Goal: Check status: Check status

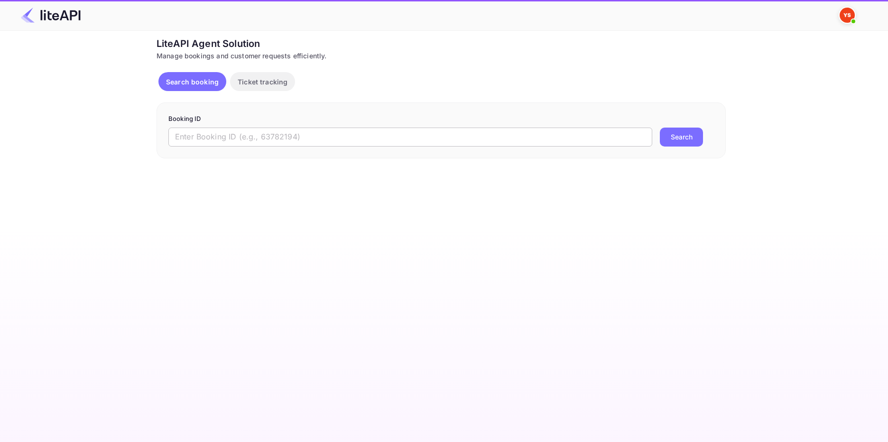
click at [210, 132] on input "text" at bounding box center [410, 137] width 484 height 19
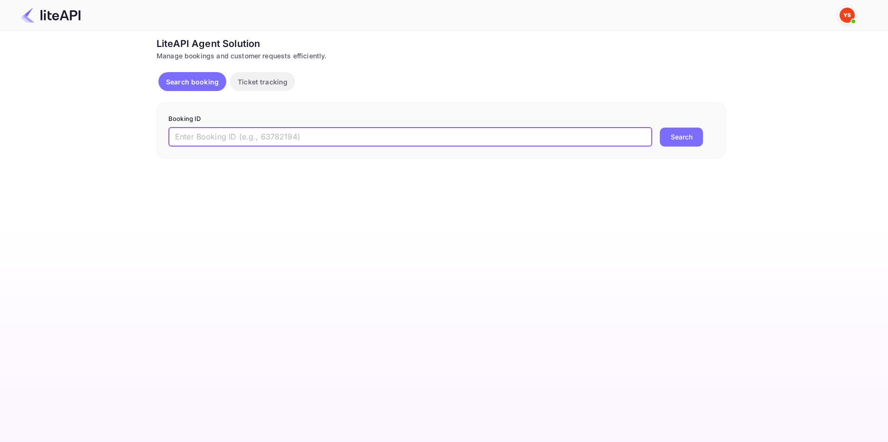
paste input "8264121"
click at [682, 133] on button "Search" at bounding box center [681, 137] width 43 height 19
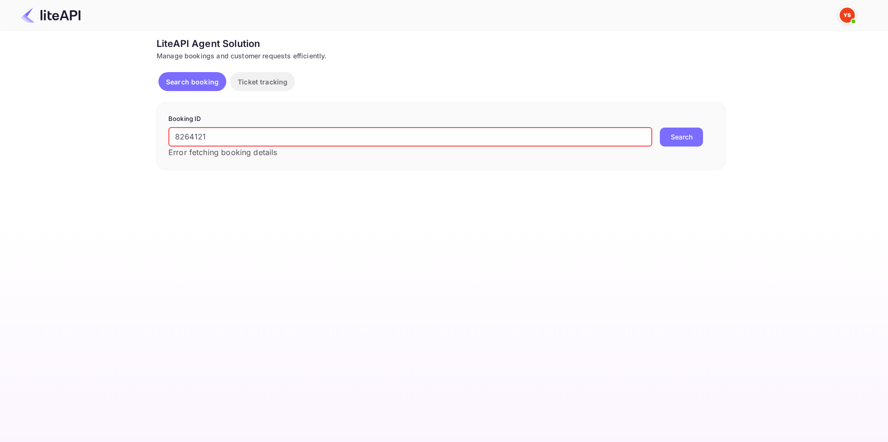
drag, startPoint x: 204, startPoint y: 136, endPoint x: 147, endPoint y: 137, distance: 57.4
click at [147, 137] on div "Ticket Affiliate URL [URL][DOMAIN_NAME] Business partner name Nuitee Travel Cus…" at bounding box center [441, 103] width 860 height 133
paste input "8812290"
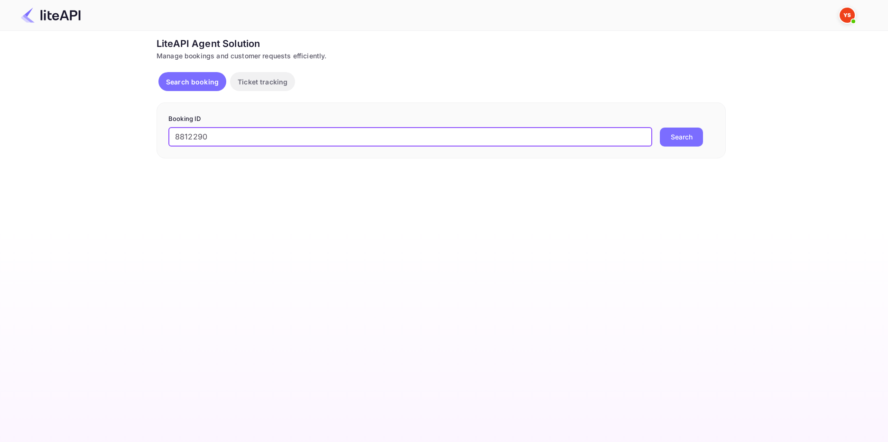
type input "8812290"
click at [680, 128] on button "Search" at bounding box center [681, 137] width 43 height 19
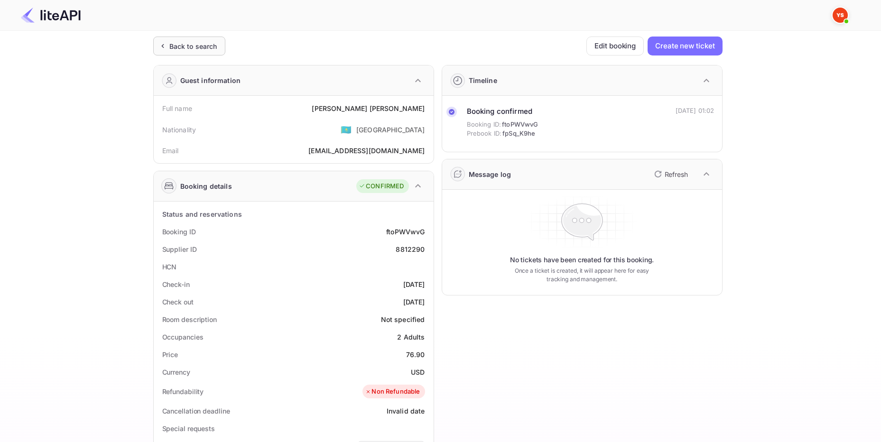
click at [209, 46] on div "Back to search" at bounding box center [193, 46] width 48 height 10
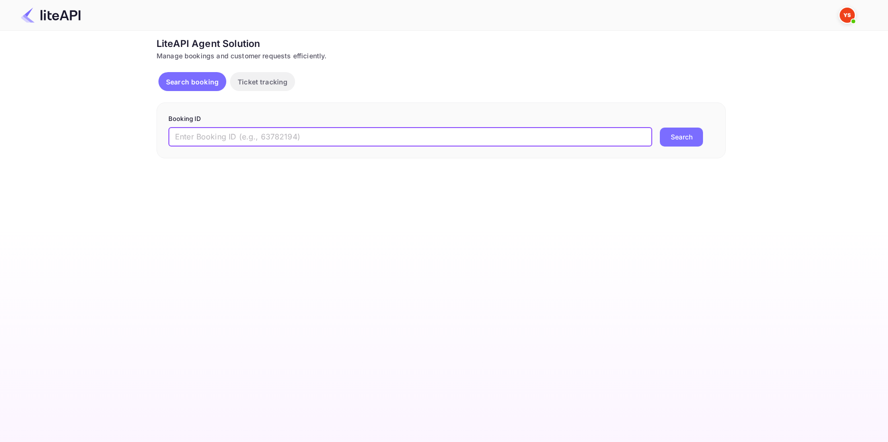
click at [188, 134] on input "text" at bounding box center [410, 137] width 484 height 19
paste input "8764136"
type input "8764136"
click at [679, 140] on button "Search" at bounding box center [681, 137] width 43 height 19
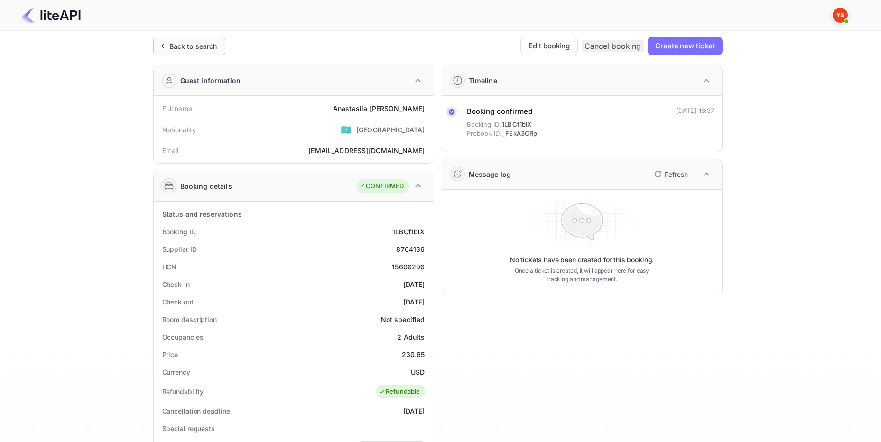
click at [191, 47] on div "Back to search" at bounding box center [193, 46] width 48 height 10
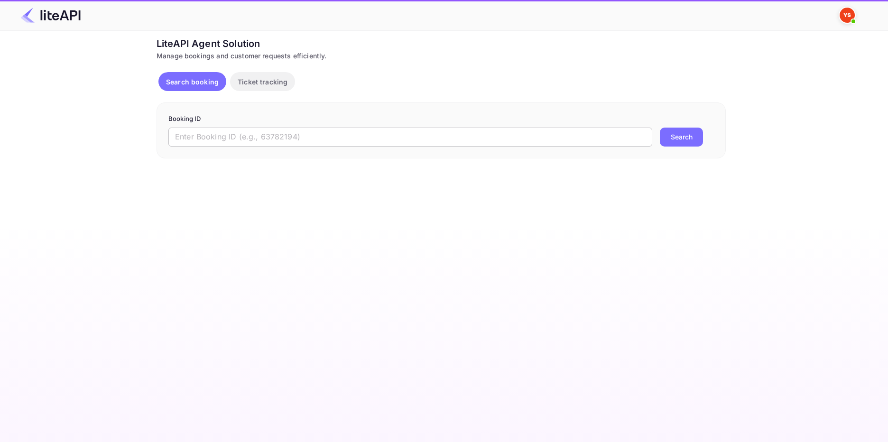
drag, startPoint x: 186, startPoint y: 134, endPoint x: 191, endPoint y: 135, distance: 4.8
click at [186, 135] on input "text" at bounding box center [410, 137] width 484 height 19
paste input "8726522"
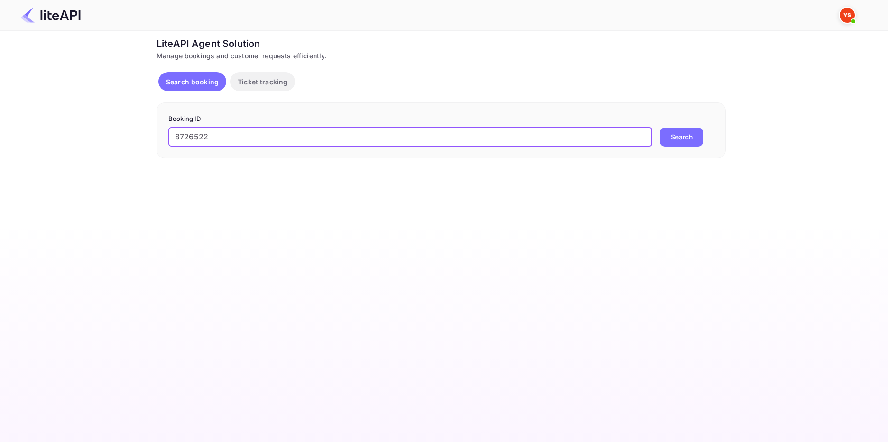
type input "8726522"
click at [676, 140] on button "Search" at bounding box center [681, 137] width 43 height 19
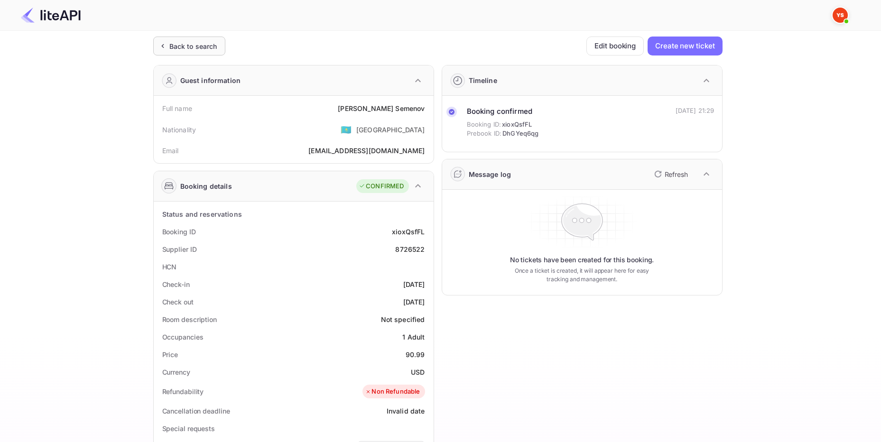
click at [171, 38] on div "Back to search" at bounding box center [189, 46] width 72 height 19
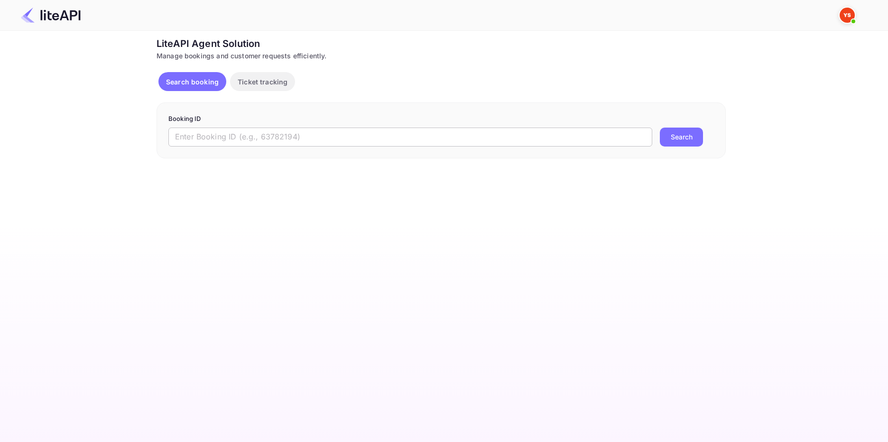
click at [196, 142] on input "text" at bounding box center [410, 137] width 484 height 19
paste input "8366416"
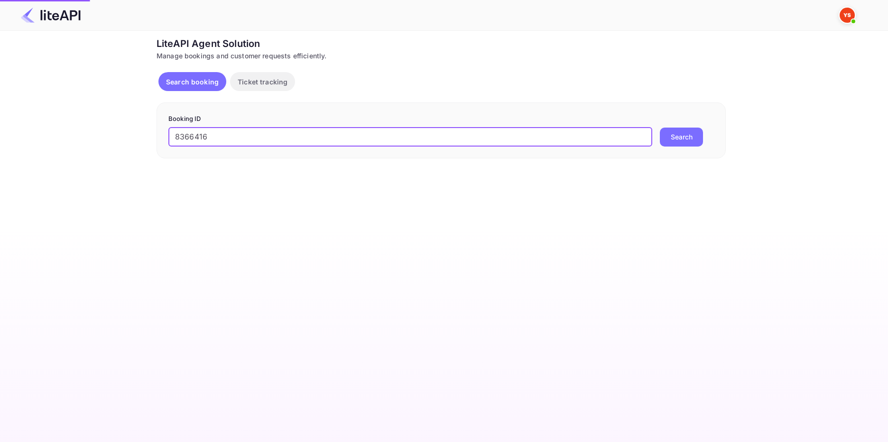
type input "8366416"
click at [665, 135] on button "Search" at bounding box center [681, 137] width 43 height 19
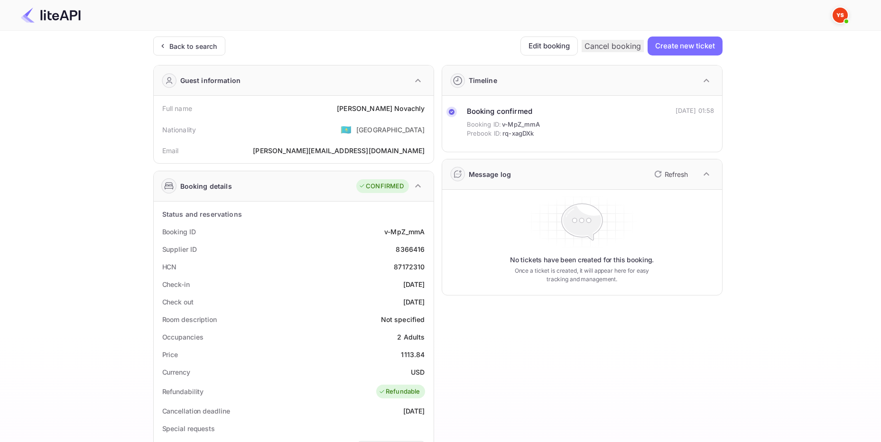
drag, startPoint x: 195, startPoint y: 50, endPoint x: 271, endPoint y: 95, distance: 89.1
click at [195, 49] on div "Back to search" at bounding box center [193, 46] width 48 height 10
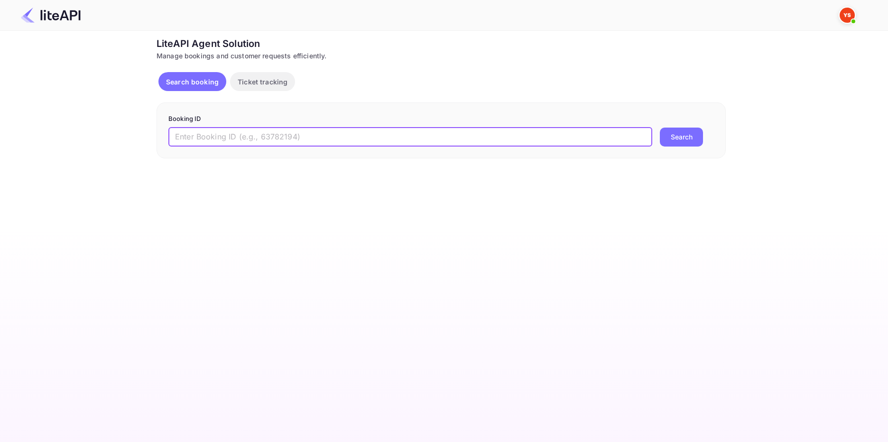
click at [290, 130] on input "text" at bounding box center [410, 137] width 484 height 19
paste input "8783372"
type input "8783372"
click at [677, 135] on button "Search" at bounding box center [681, 137] width 43 height 19
